Goal: Task Accomplishment & Management: Use online tool/utility

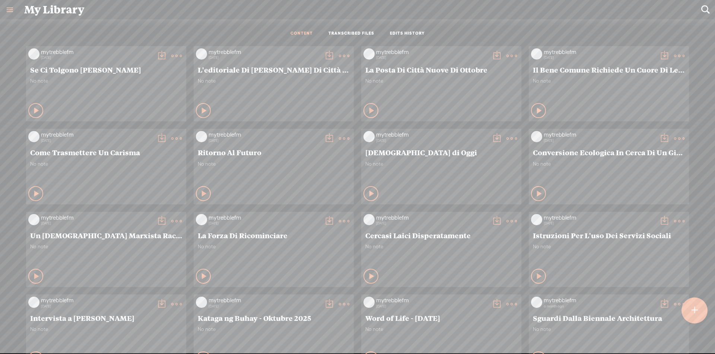
scroll to position [0, 0]
click at [696, 302] on t at bounding box center [695, 310] width 6 height 16
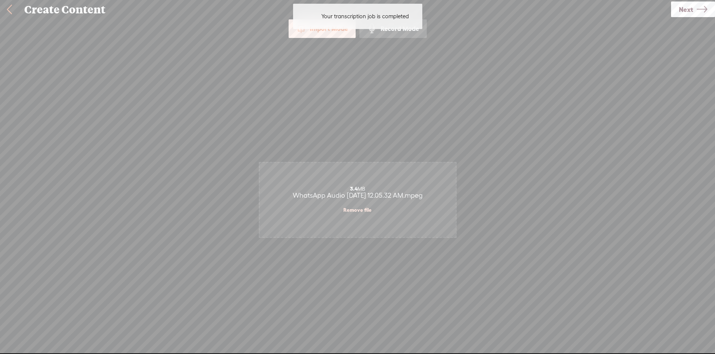
click at [707, 10] on icon at bounding box center [702, 9] width 10 height 19
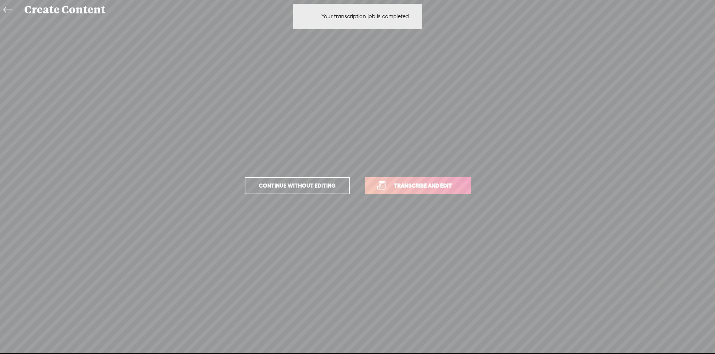
click at [439, 186] on span "Transcribe and edit" at bounding box center [422, 185] width 73 height 9
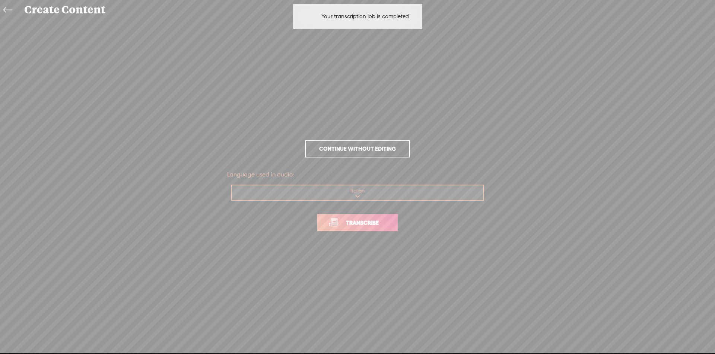
click at [370, 231] on link "Transcribe" at bounding box center [357, 222] width 80 height 17
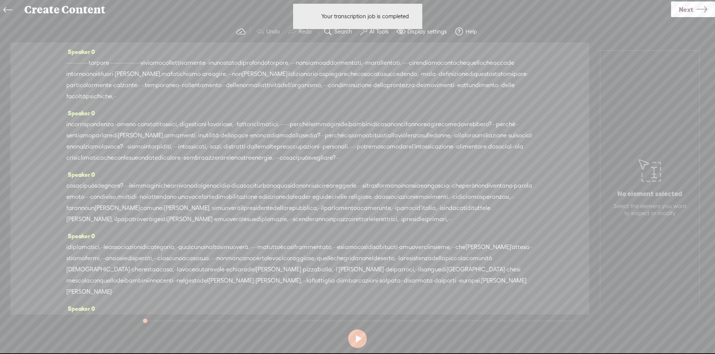
click at [379, 32] on div "Your transcription job is completed Your transcription job is completed" at bounding box center [358, 16] width 137 height 33
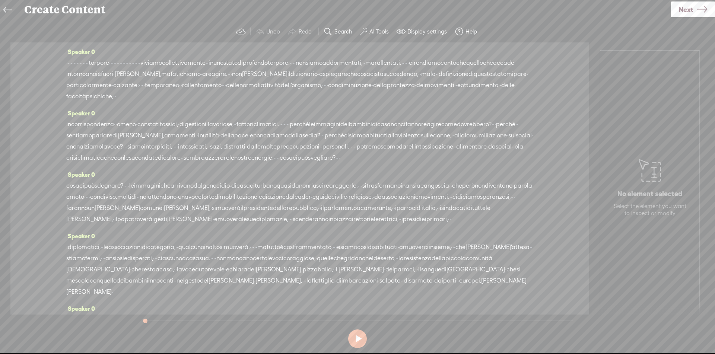
click at [379, 31] on label "AI Tools" at bounding box center [379, 31] width 19 height 7
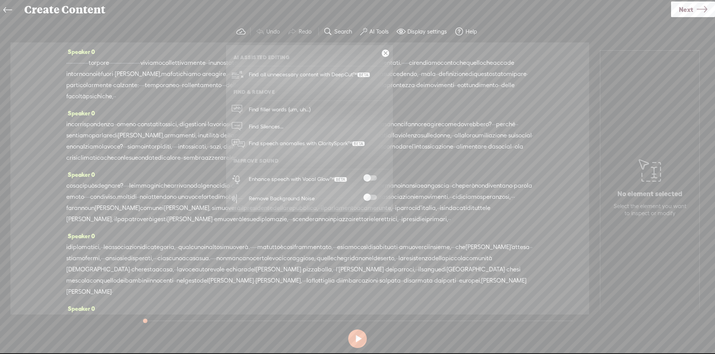
click at [375, 181] on div at bounding box center [370, 179] width 33 height 7
click at [372, 181] on div at bounding box center [370, 179] width 33 height 7
click at [371, 178] on span at bounding box center [370, 178] width 13 height 5
click at [369, 200] on span at bounding box center [370, 197] width 13 height 5
click at [385, 52] on link at bounding box center [385, 53] width 7 height 7
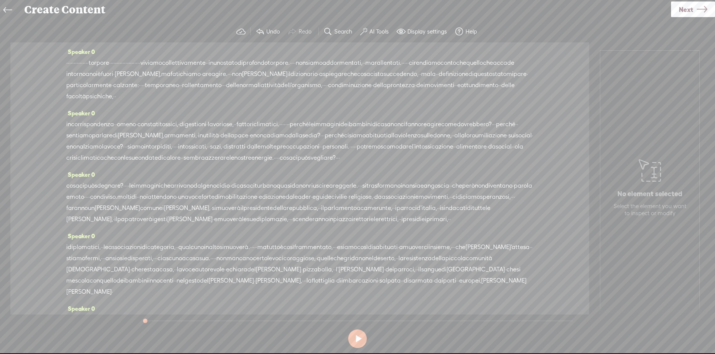
click at [68, 63] on span "·" at bounding box center [66, 62] width 1 height 11
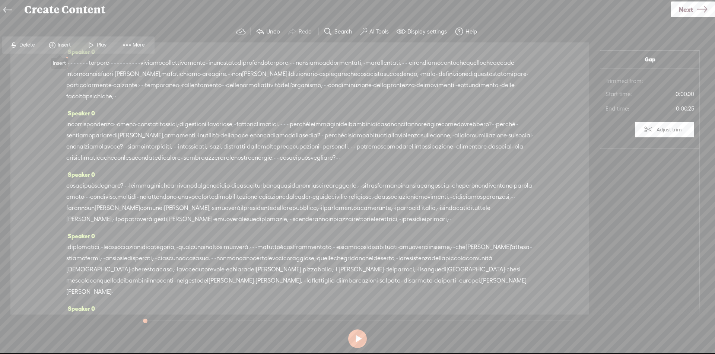
click at [60, 45] on span "Insert" at bounding box center [65, 44] width 15 height 7
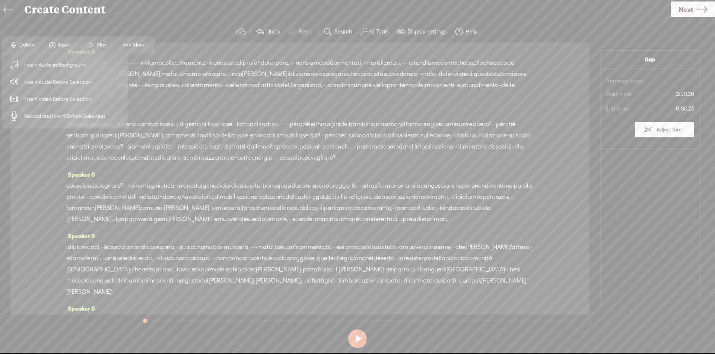
click at [64, 83] on span "Insert Audio Before Selection" at bounding box center [58, 82] width 97 height 17
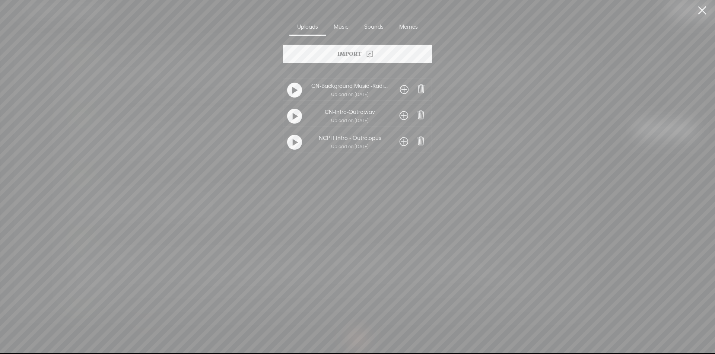
click at [403, 111] on span at bounding box center [404, 116] width 9 height 12
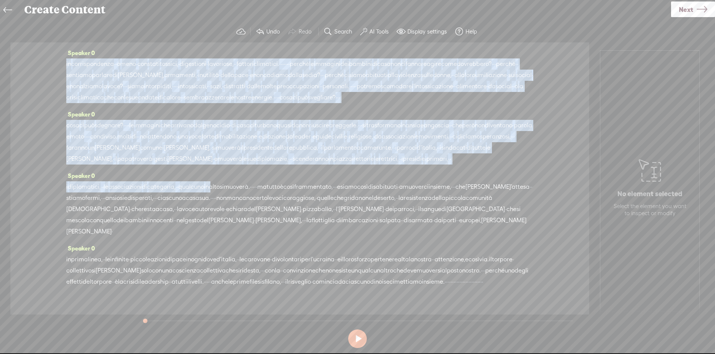
scroll to position [110, 0]
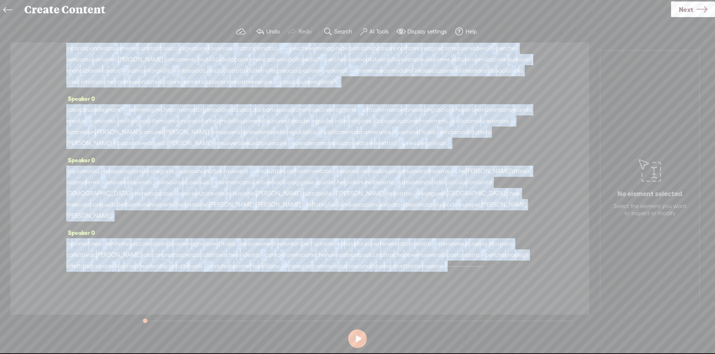
drag, startPoint x: 258, startPoint y: 62, endPoint x: 297, endPoint y: 269, distance: 210.5
click at [297, 269] on div "Speaker 0 · · · · · · · · · · · · · · · torpore · · · · · · · · · · · · · · · ·…" at bounding box center [299, 178] width 579 height 272
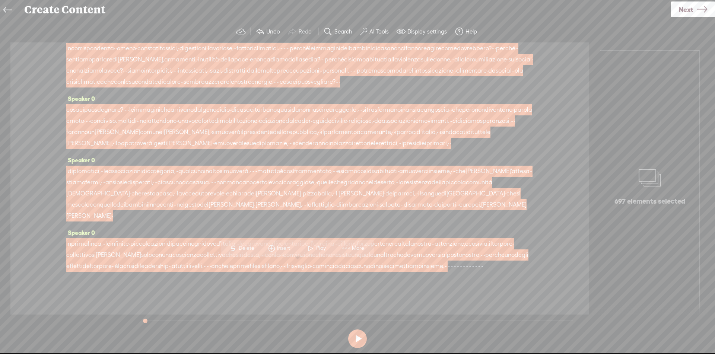
click at [285, 247] on span "Insert" at bounding box center [284, 248] width 15 height 7
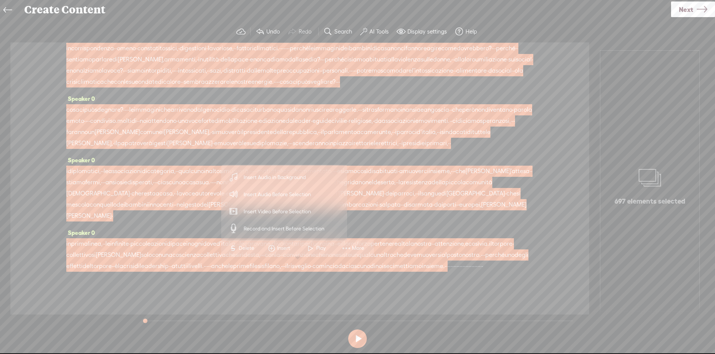
click at [284, 179] on span "Insert Audio in Background" at bounding box center [275, 177] width 92 height 17
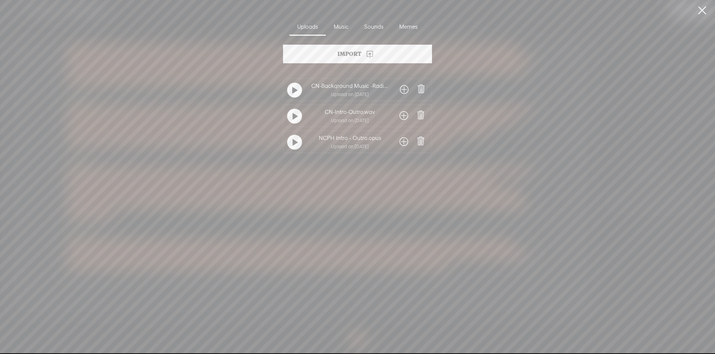
click at [404, 91] on span at bounding box center [404, 90] width 9 height 12
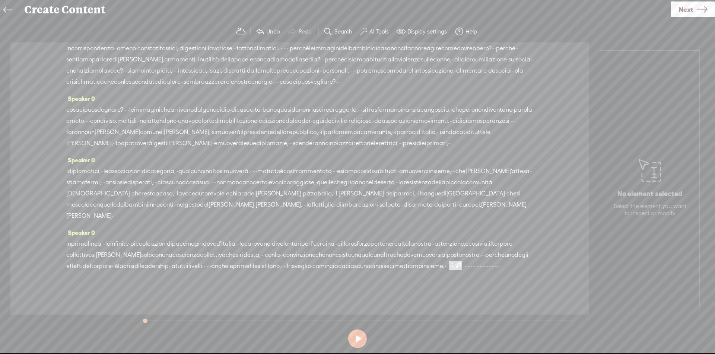
scroll to position [121, 0]
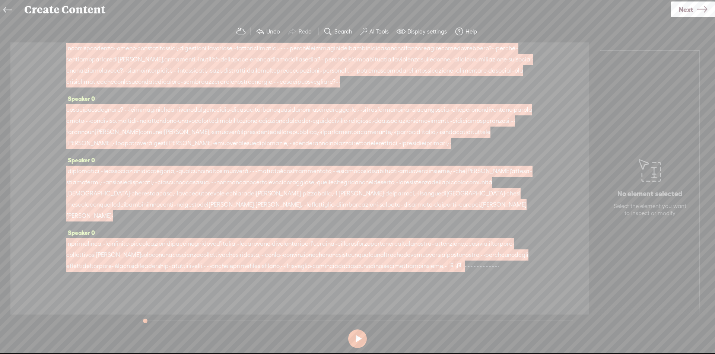
click at [449, 268] on span at bounding box center [452, 265] width 6 height 9
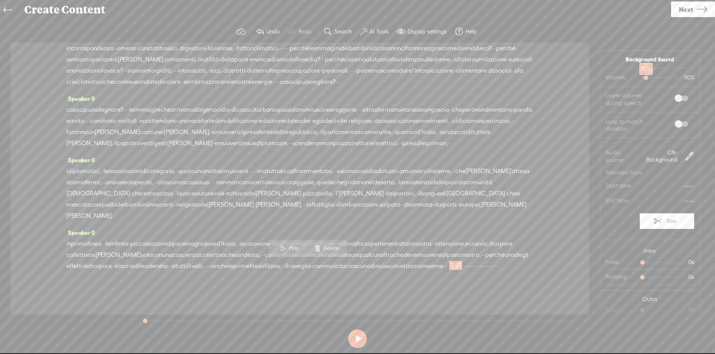
drag, startPoint x: 650, startPoint y: 78, endPoint x: 638, endPoint y: 75, distance: 12.4
click at [644, 76] on div "10%" at bounding box center [646, 78] width 4 height 4
click at [675, 96] on span at bounding box center [681, 98] width 13 height 5
click at [675, 125] on span at bounding box center [681, 123] width 13 height 5
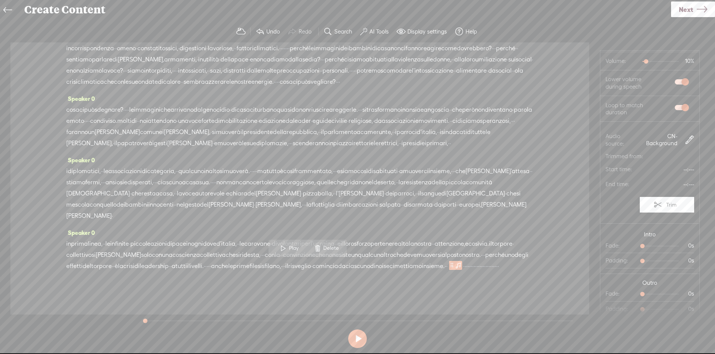
scroll to position [17, 0]
drag, startPoint x: 639, startPoint y: 244, endPoint x: 660, endPoint y: 249, distance: 21.7
click at [661, 249] on div at bounding box center [669, 246] width 17 height 17
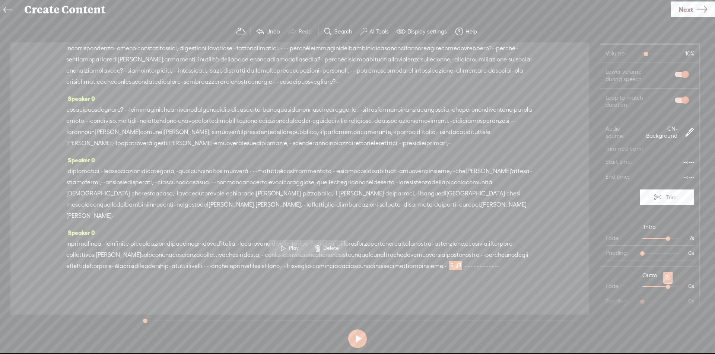
drag, startPoint x: 638, startPoint y: 286, endPoint x: 660, endPoint y: 288, distance: 21.3
click at [661, 288] on div at bounding box center [669, 287] width 17 height 17
click at [657, 239] on div at bounding box center [665, 239] width 17 height 17
click at [470, 268] on span "·" at bounding box center [470, 266] width 1 height 11
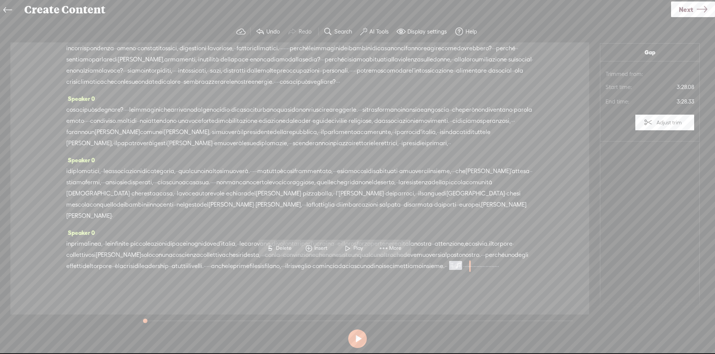
scroll to position [0, 0]
click at [313, 248] on span at bounding box center [308, 248] width 11 height 13
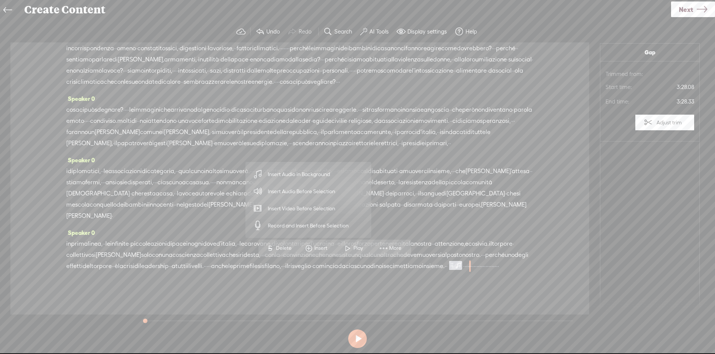
click at [324, 193] on span "Insert Audio Before Selection" at bounding box center [301, 191] width 97 height 17
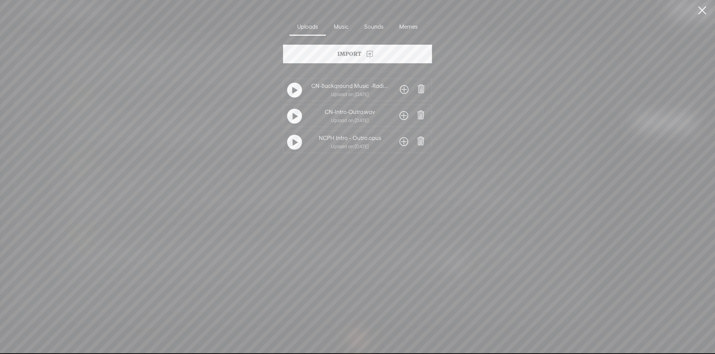
click at [405, 113] on span at bounding box center [404, 116] width 9 height 12
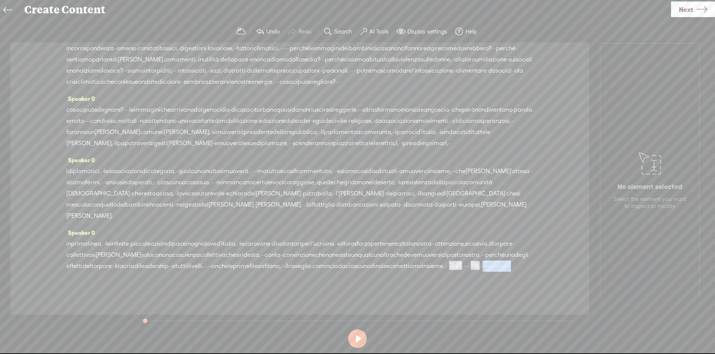
drag, startPoint x: 346, startPoint y: 267, endPoint x: 558, endPoint y: 268, distance: 212.4
click at [558, 268] on div "Speaker 0 · · · · · · · · · · · · · · · torpore · · · · · · · · · · · · · · · ·…" at bounding box center [299, 178] width 579 height 272
